Goal: Complete application form: Complete application form

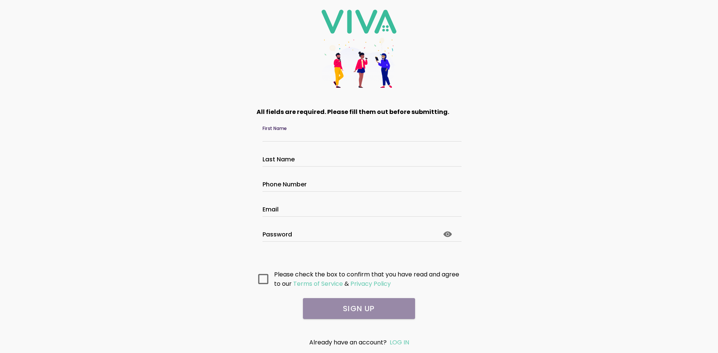
click at [320, 136] on input "First Name" at bounding box center [358, 135] width 193 height 6
type input "********"
type input "*******"
type input "**********"
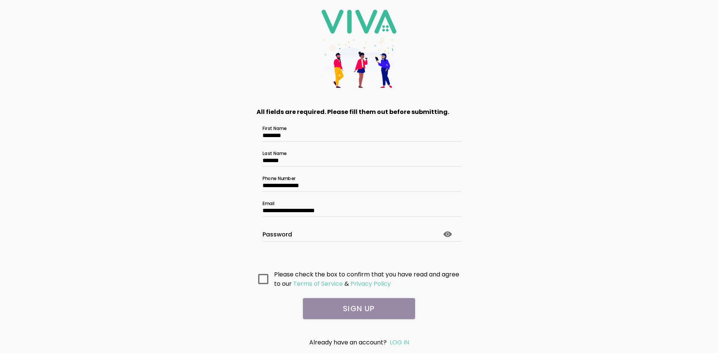
click at [260, 278] on icon at bounding box center [263, 279] width 10 height 10
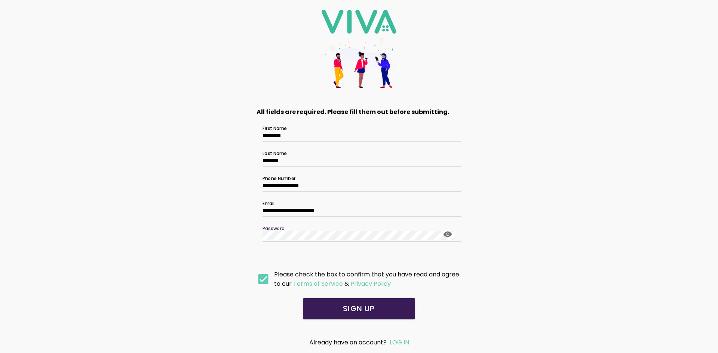
click button "submit" at bounding box center [0, 0] width 0 height 0
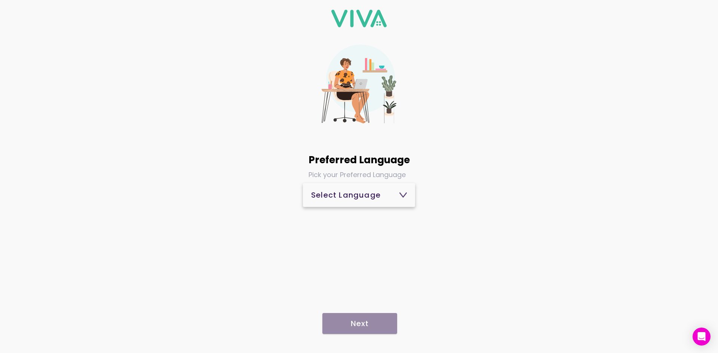
click at [357, 197] on div "Select Language" at bounding box center [359, 194] width 96 height 7
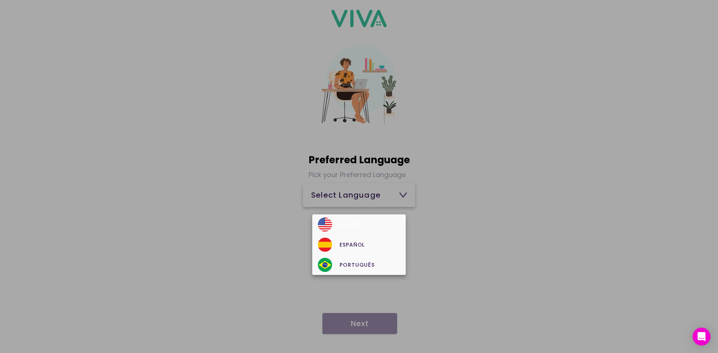
click at [348, 221] on div "English" at bounding box center [359, 225] width 82 height 14
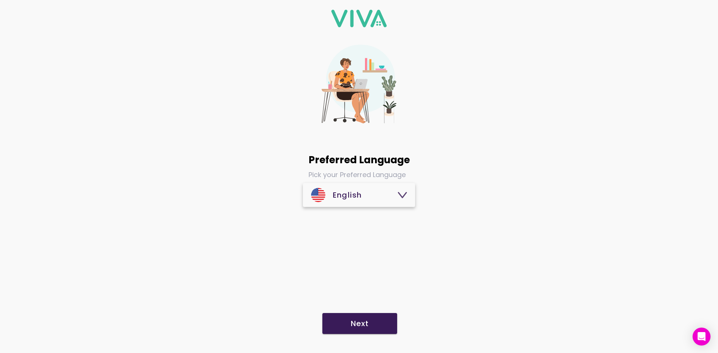
click at [369, 322] on span "Next" at bounding box center [360, 323] width 60 height 7
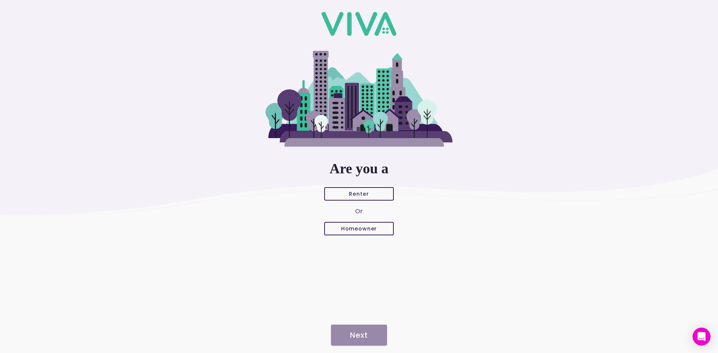
click at [356, 190] on button "Renter" at bounding box center [359, 193] width 70 height 13
click at [371, 334] on span "Next" at bounding box center [358, 335] width 41 height 7
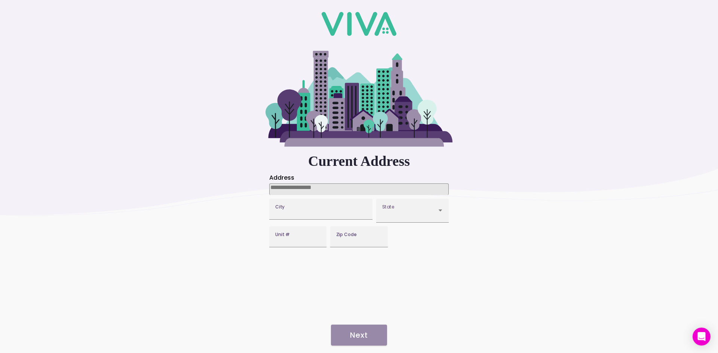
click at [314, 190] on input at bounding box center [358, 190] width 179 height 12
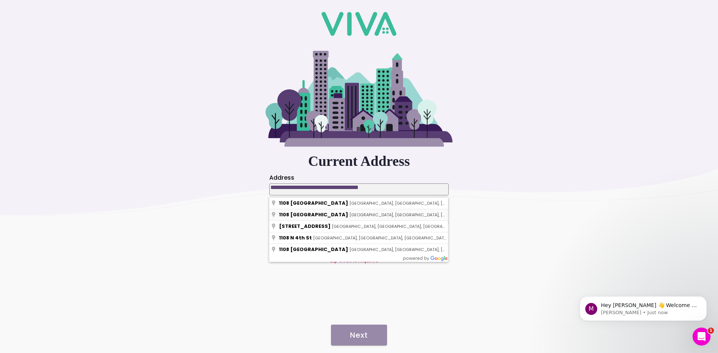
type input "**********"
type input "*******"
type input "*****"
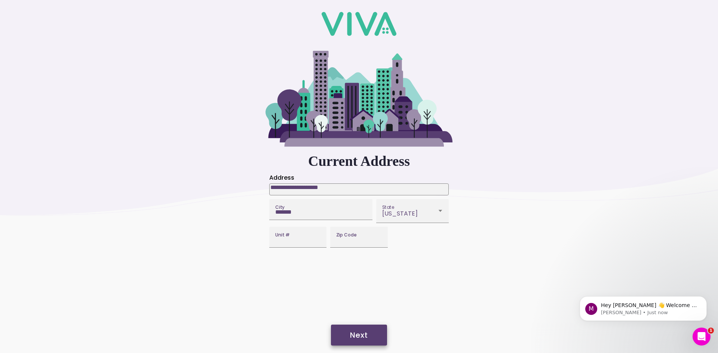
click at [0, 0] on slot "Next" at bounding box center [0, 0] width 0 height 0
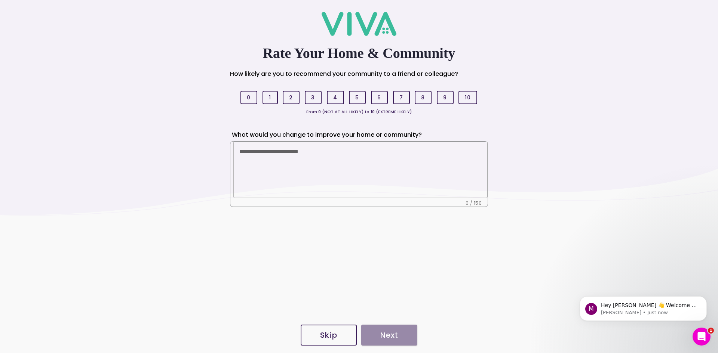
click at [0, 0] on slot "8" at bounding box center [0, 0] width 0 height 0
click at [306, 157] on textarea at bounding box center [360, 170] width 242 height 56
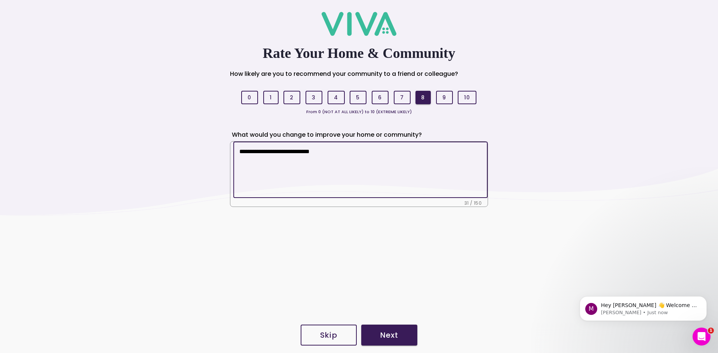
type textarea "**********"
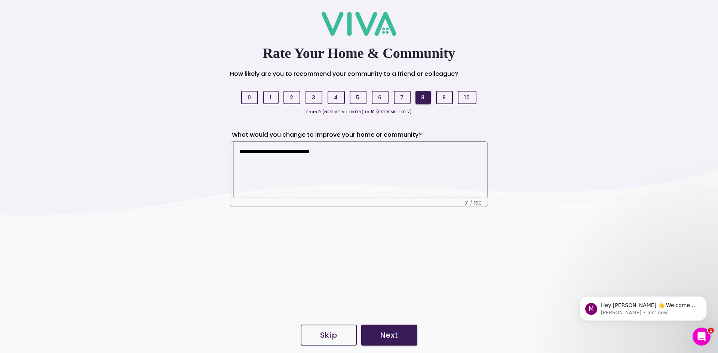
click at [0, 0] on slot "Next" at bounding box center [0, 0] width 0 height 0
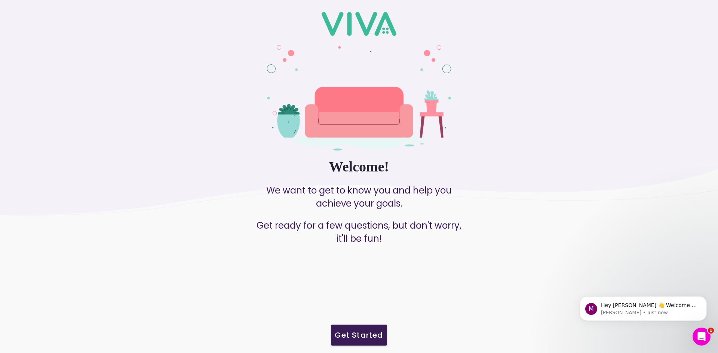
click at [0, 0] on slot "Get Started" at bounding box center [0, 0] width 0 height 0
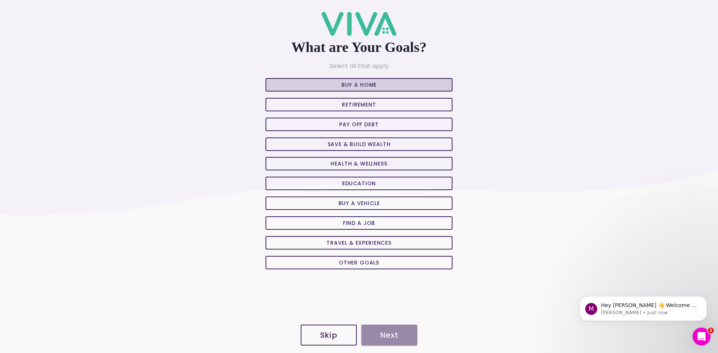
click at [0, 0] on slot "Buy A Home" at bounding box center [0, 0] width 0 height 0
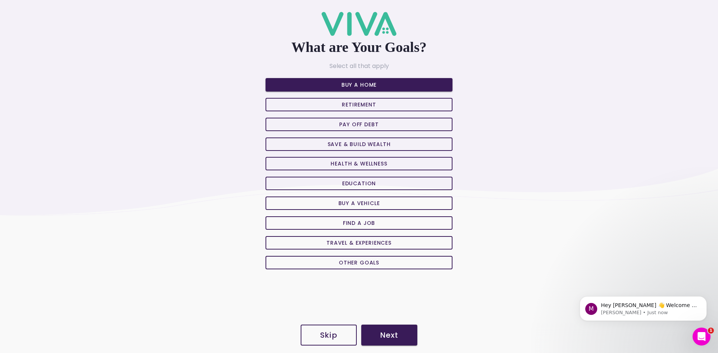
click at [0, 0] on slot "Retirement" at bounding box center [0, 0] width 0 height 0
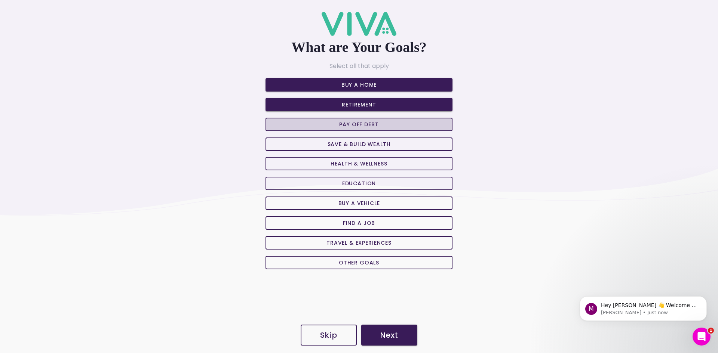
click at [0, 0] on slot "Pay off Debt" at bounding box center [0, 0] width 0 height 0
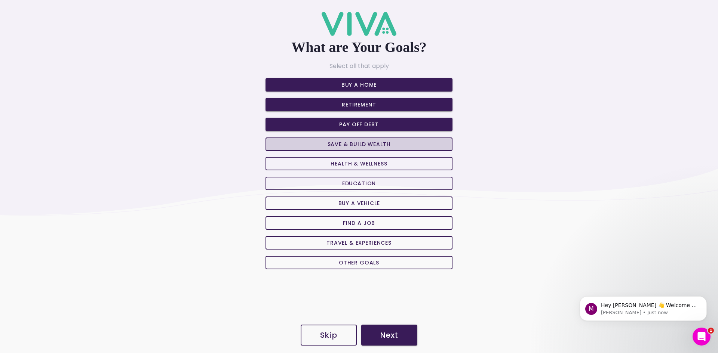
click at [0, 0] on slot "Save & Build Wealth" at bounding box center [0, 0] width 0 height 0
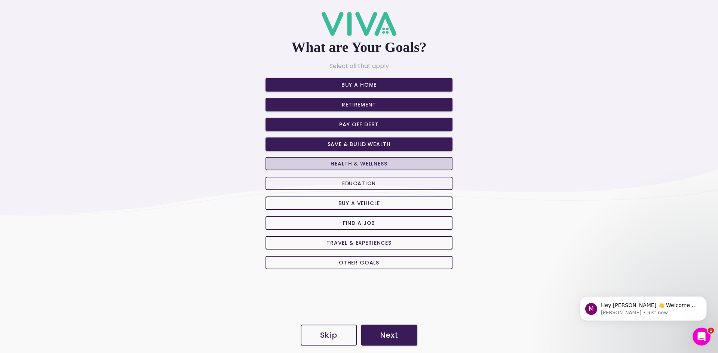
click at [0, 0] on slot "Health & Wellness" at bounding box center [0, 0] width 0 height 0
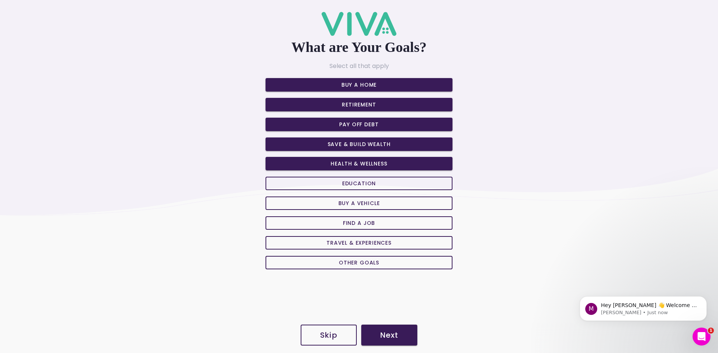
click at [0, 0] on slot "Buy a Vehicle" at bounding box center [0, 0] width 0 height 0
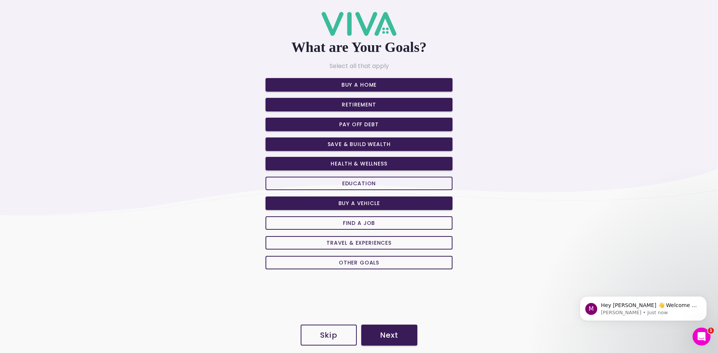
click at [0, 0] on slot "Travel & Experiences" at bounding box center [0, 0] width 0 height 0
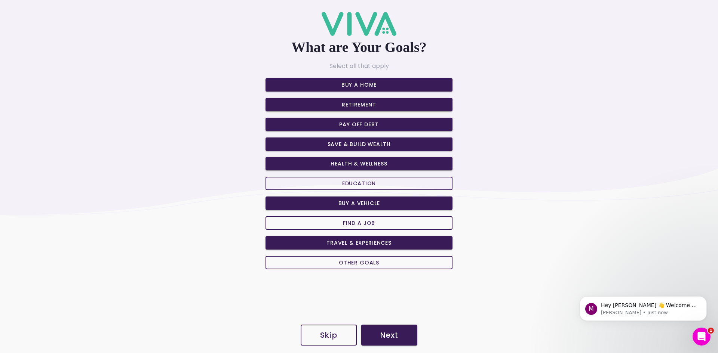
click at [0, 0] on slot "Other Goals" at bounding box center [0, 0] width 0 height 0
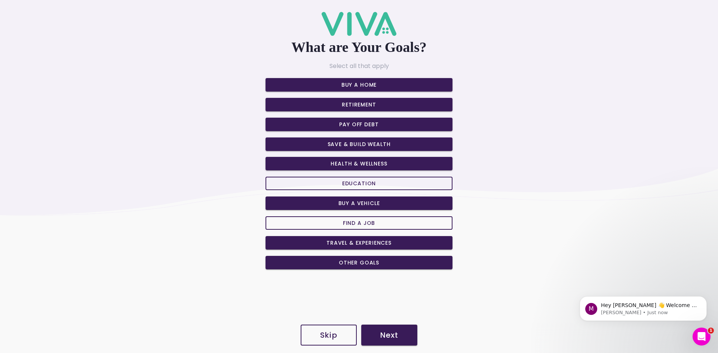
click at [0, 0] on slot "Next" at bounding box center [0, 0] width 0 height 0
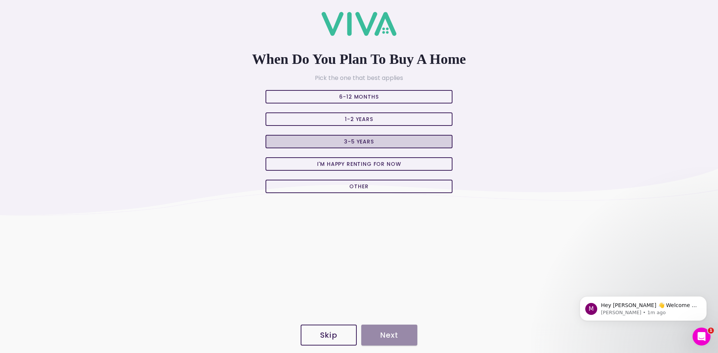
click at [0, 0] on slot "3-5 Years" at bounding box center [0, 0] width 0 height 0
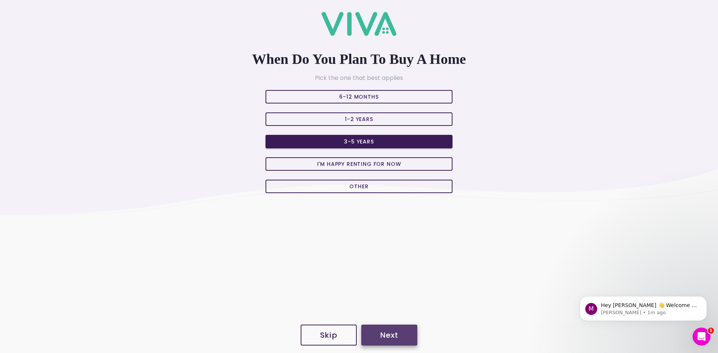
click at [0, 0] on slot "Next" at bounding box center [0, 0] width 0 height 0
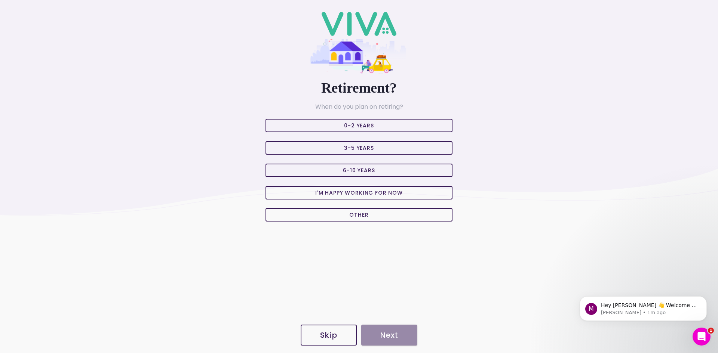
click at [364, 117] on div "0-2 Years 3-5 Years 6-10 Years I'm Happy Working For Now Other" at bounding box center [358, 170] width 187 height 106
click at [0, 0] on slot "0-2 Years" at bounding box center [0, 0] width 0 height 0
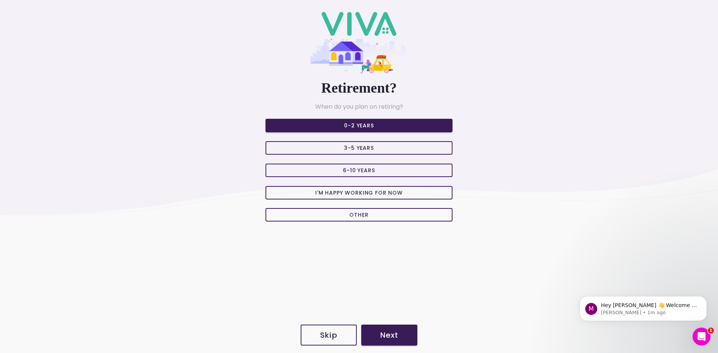
click at [397, 352] on ion-footer "Skip Next" at bounding box center [359, 338] width 718 height 30
click at [0, 0] on slot "Next" at bounding box center [0, 0] width 0 height 0
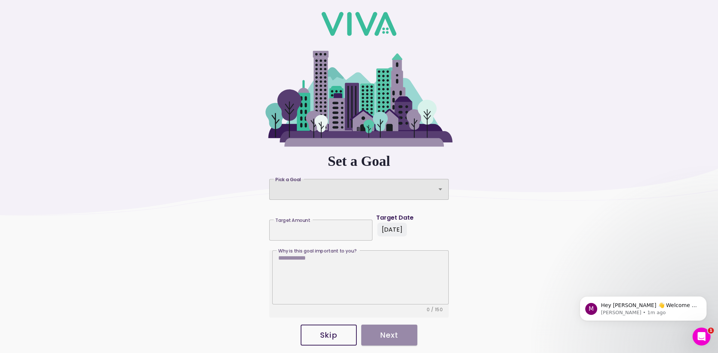
click at [305, 186] on div "Pick a Goal" at bounding box center [358, 189] width 179 height 21
click at [305, 186] on button "Pick a Goal Pick a Goal" at bounding box center [358, 189] width 179 height 21
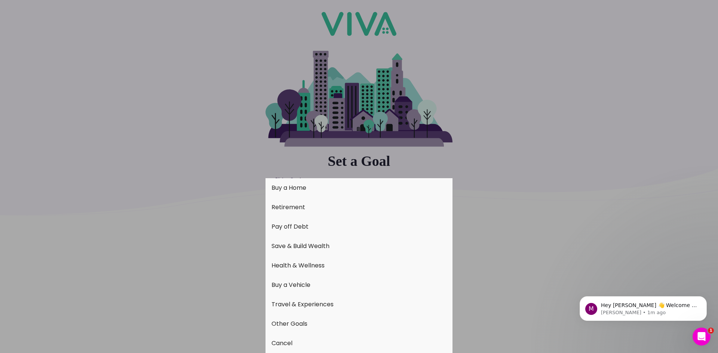
click at [287, 284] on button "Buy a Vehicle" at bounding box center [358, 284] width 187 height 19
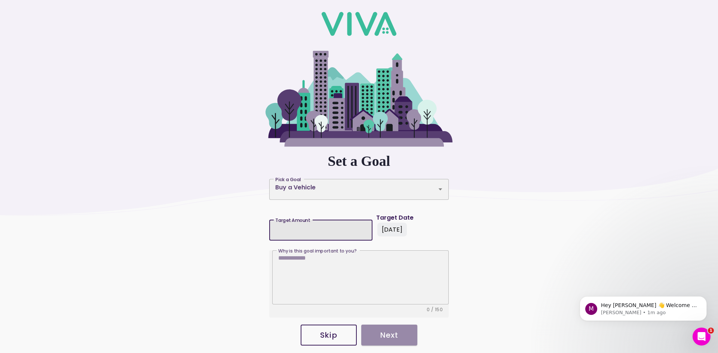
click at [329, 229] on input "Target Amount Target Amount" at bounding box center [320, 228] width 91 height 6
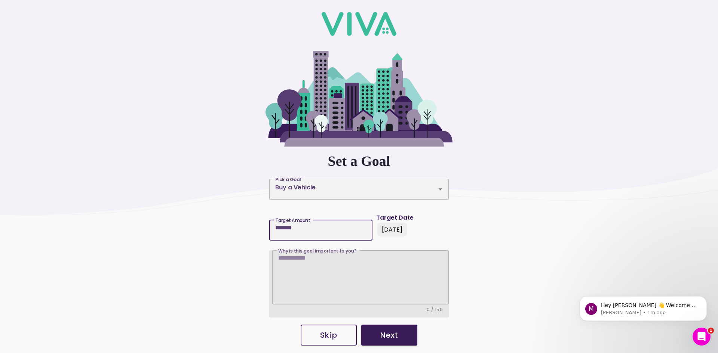
type input "*******"
click at [323, 260] on textarea "Why is this goal important to you? Why is this goal important to you?" at bounding box center [360, 280] width 164 height 50
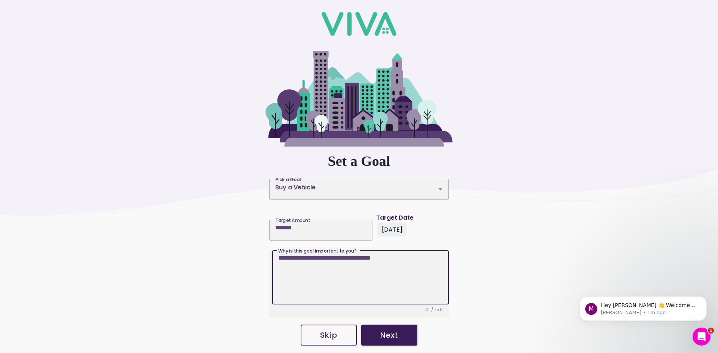
type textarea "**********"
click at [0, 0] on slot "Next" at bounding box center [0, 0] width 0 height 0
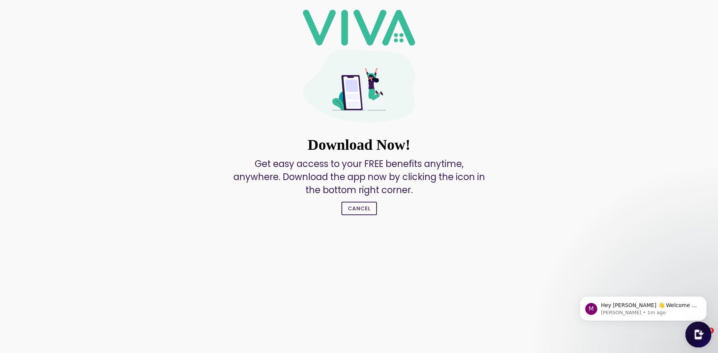
click at [698, 338] on img at bounding box center [698, 334] width 26 height 26
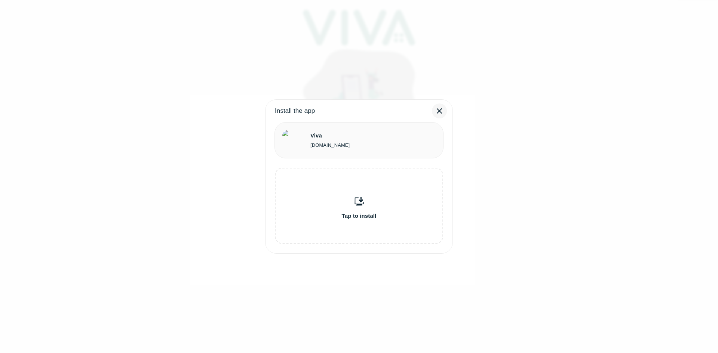
click at [443, 112] on icon at bounding box center [439, 111] width 9 height 9
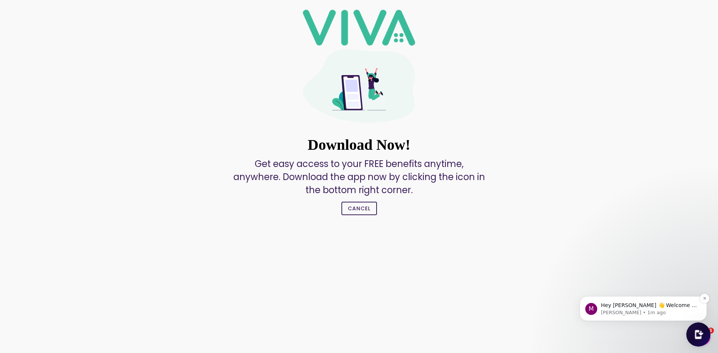
click at [616, 312] on p "[PERSON_NAME] • 1m ago" at bounding box center [649, 312] width 96 height 7
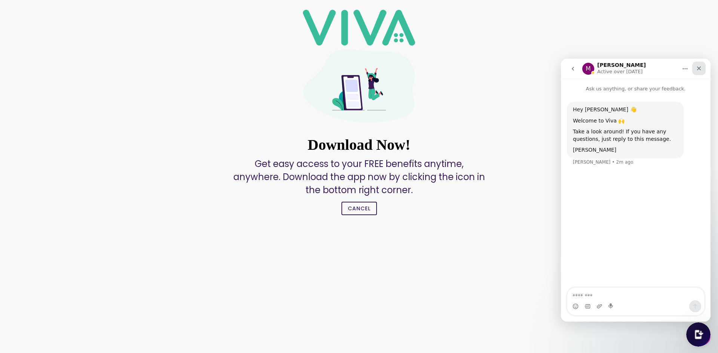
click at [699, 67] on icon "Close" at bounding box center [699, 68] width 6 height 6
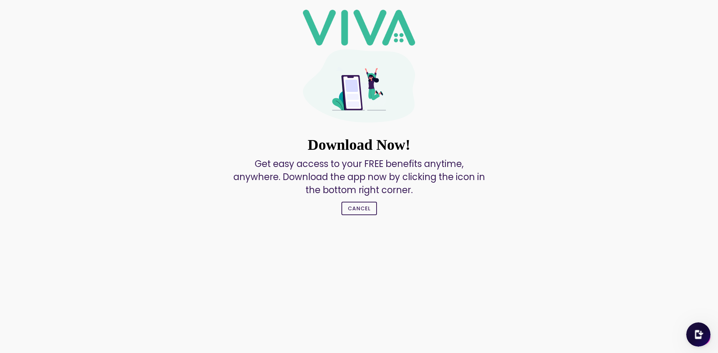
click at [359, 213] on button "Cancel" at bounding box center [359, 208] width 36 height 13
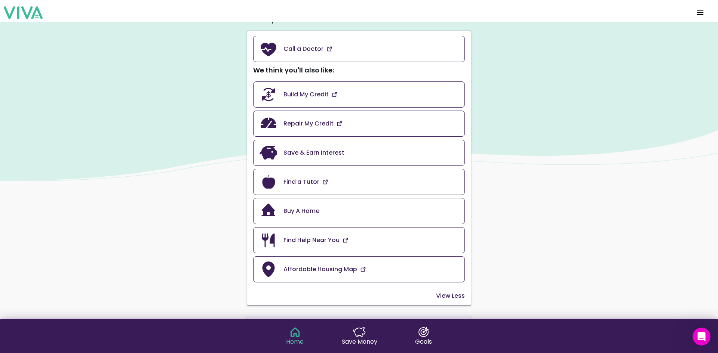
scroll to position [37, 0]
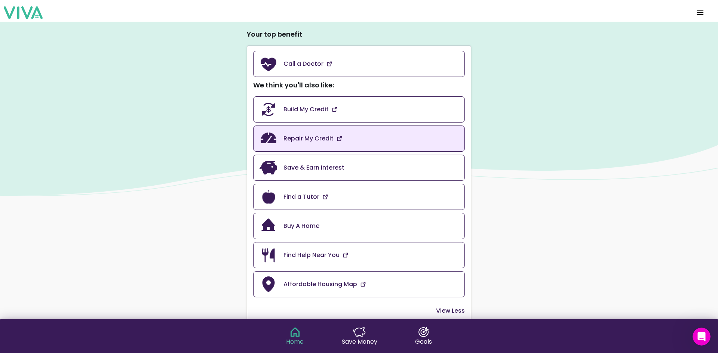
click at [302, 134] on link "Repair My Credit" at bounding box center [359, 139] width 212 height 26
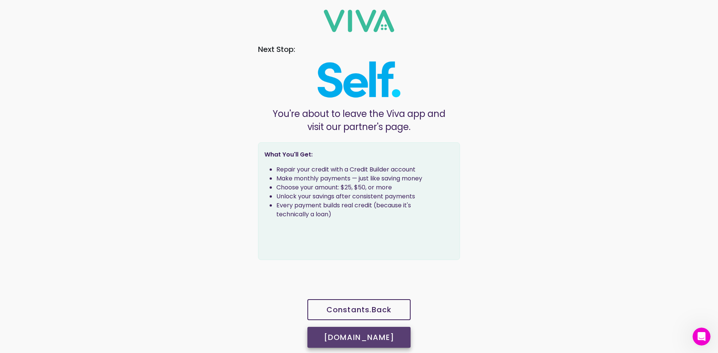
click at [367, 343] on button "[DOMAIN_NAME]" at bounding box center [358, 337] width 103 height 21
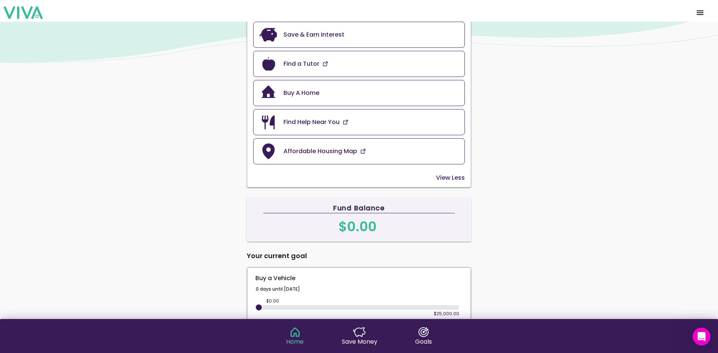
scroll to position [245, 0]
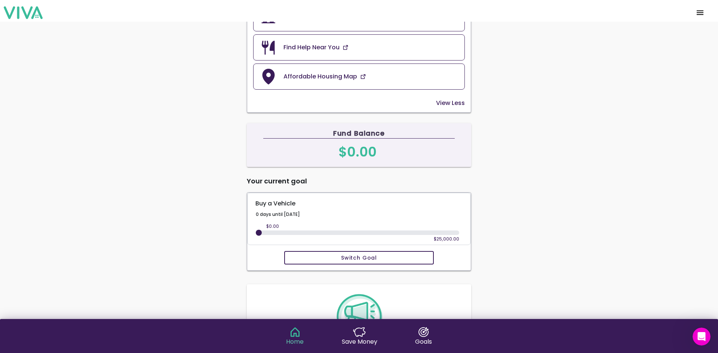
click at [452, 233] on div "$0.00 $25,000.00" at bounding box center [359, 233] width 200 height 4
